Goal: Task Accomplishment & Management: Complete application form

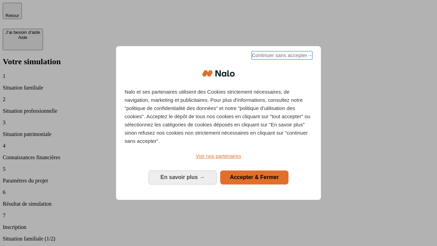
click at [281, 56] on span "Continuer sans accepter →" at bounding box center [281, 55] width 61 height 8
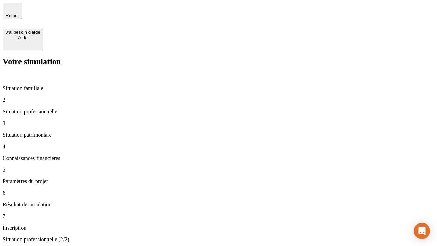
type input "30 000"
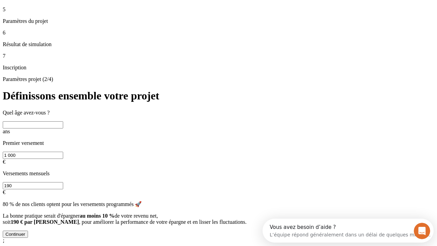
scroll to position [13, 0]
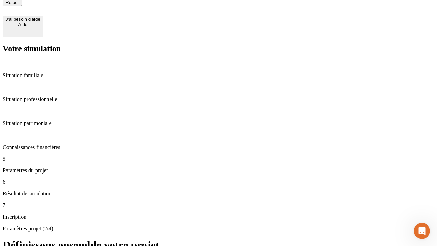
scroll to position [7, 0]
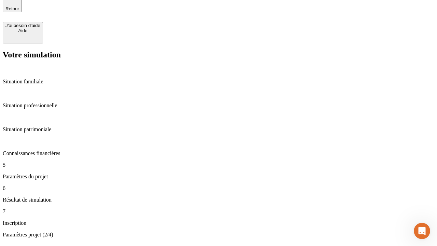
type input "25"
type input "1 000"
type input "640"
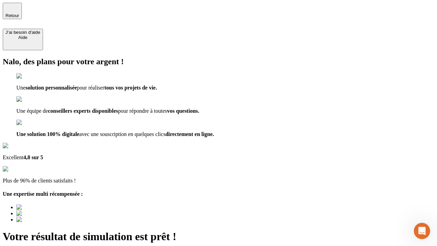
type input "[EMAIL_ADDRESS][PERSON_NAME][DOMAIN_NAME]"
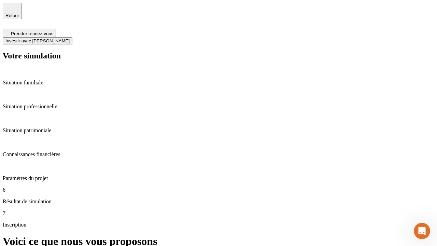
click at [70, 38] on span "Investir avec [PERSON_NAME]" at bounding box center [37, 40] width 64 height 5
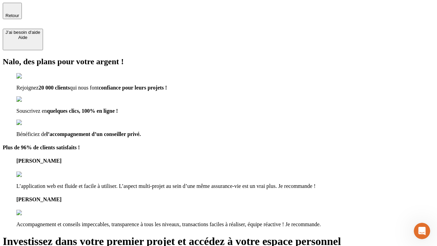
type input "[EMAIL_ADDRESS][PERSON_NAME][DOMAIN_NAME]"
